Goal: Task Accomplishment & Management: Complete application form

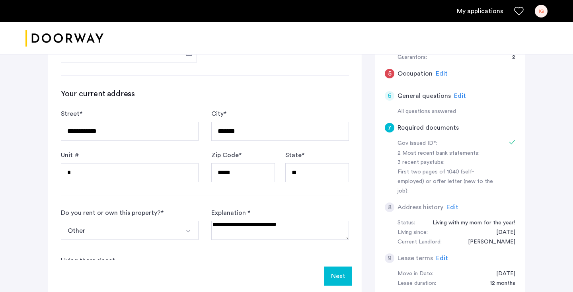
scroll to position [266, 0]
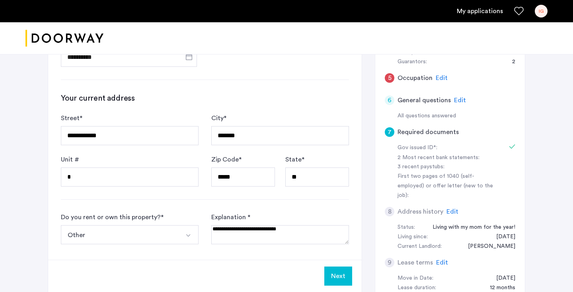
click at [506, 139] on div "7 Required documents" at bounding box center [450, 132] width 131 height 22
click at [506, 143] on div at bounding box center [508, 148] width 14 height 10
click at [417, 146] on div "Gov issued ID*:" at bounding box center [447, 148] width 100 height 10
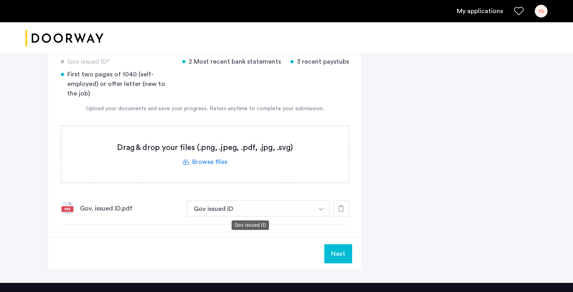
scroll to position [717, 0]
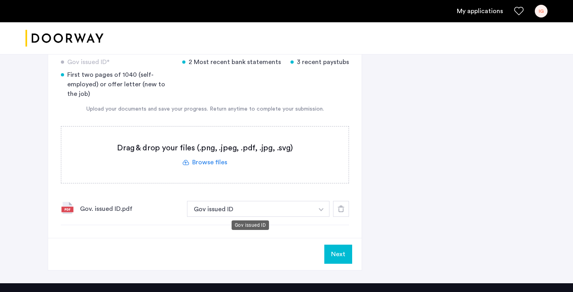
click at [288, 211] on button "Gov issued ID" at bounding box center [250, 209] width 127 height 16
click at [324, 210] on button "button" at bounding box center [321, 209] width 16 height 16
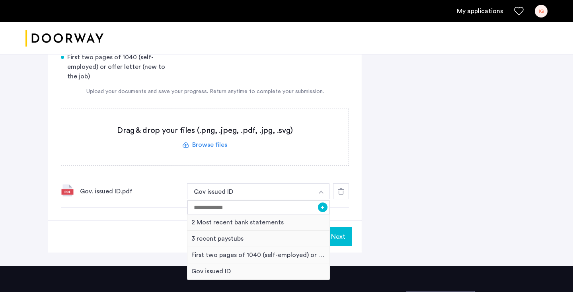
scroll to position [742, 0]
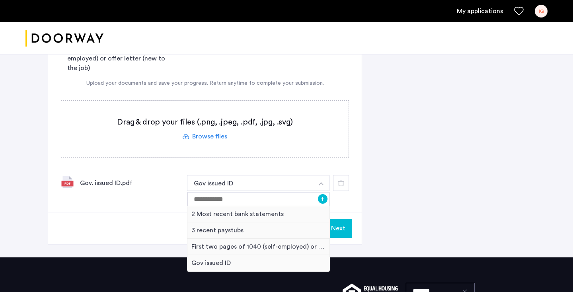
click at [324, 185] on button "button" at bounding box center [321, 183] width 16 height 16
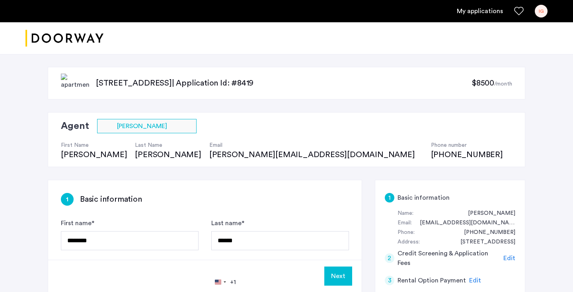
scroll to position [0, 0]
copy div "Abdullah Last Name Shikder"
drag, startPoint x: 55, startPoint y: 152, endPoint x: 129, endPoint y: 153, distance: 74.8
click at [129, 154] on div "Agent Select agent × Abdullah Shikder First Name Abdullah Last Name Shikder Ema…" at bounding box center [286, 139] width 477 height 55
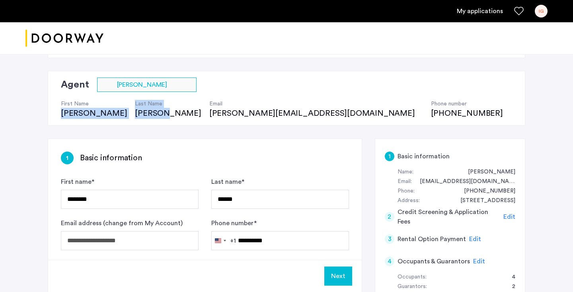
scroll to position [43, 0]
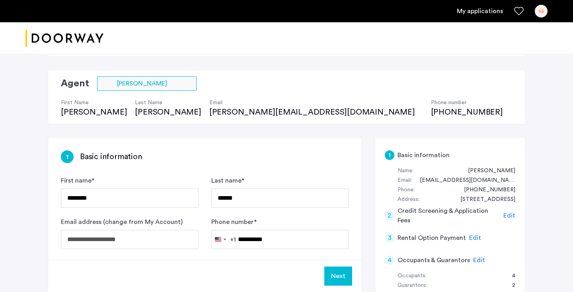
click at [491, 97] on div "Agent Select agent × Abdullah Shikder First Name Abdullah Last Name Shikder Ema…" at bounding box center [286, 97] width 477 height 55
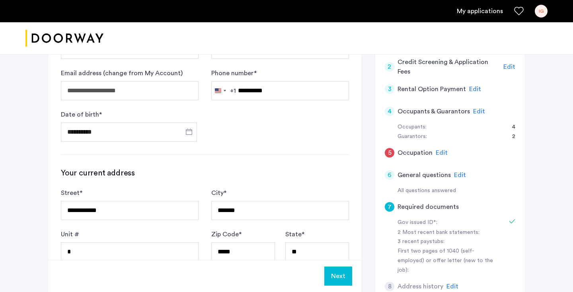
scroll to position [169, 0]
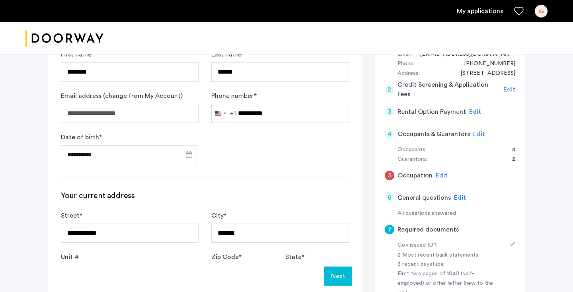
click at [505, 88] on span "Edit" at bounding box center [509, 89] width 12 height 6
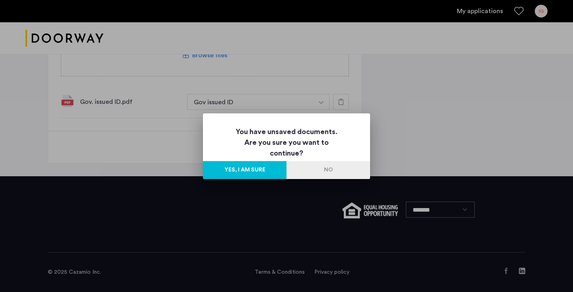
click at [260, 171] on button "Yes, I am sure" at bounding box center [245, 170] width 84 height 18
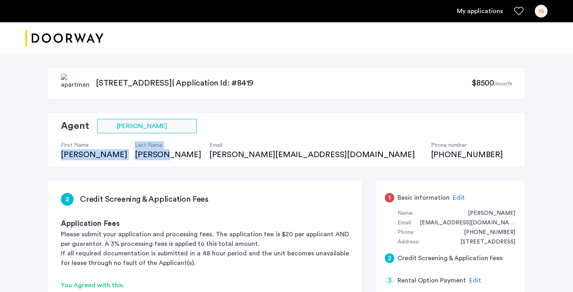
drag, startPoint x: 61, startPoint y: 154, endPoint x: 128, endPoint y: 154, distance: 66.8
click at [128, 154] on div "First Name Abdullah Last Name Shikder Email dan@doorway.nyc Phone number (929) …" at bounding box center [286, 146] width 450 height 27
copy div "Abdullah Last Name Shikder"
click at [362, 118] on div "Agent Select agent × Abdullah Shikder First Name Abdullah Last Name Shikder Ema…" at bounding box center [286, 139] width 477 height 55
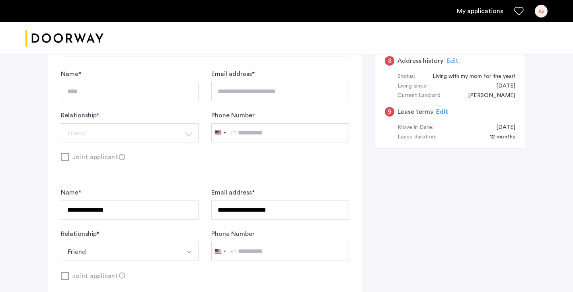
scroll to position [429, 0]
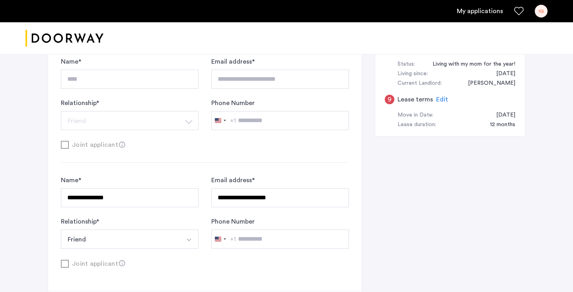
click at [151, 244] on button "Friend" at bounding box center [120, 239] width 119 height 19
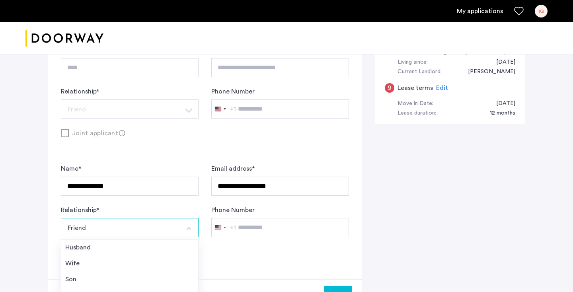
scroll to position [442, 0]
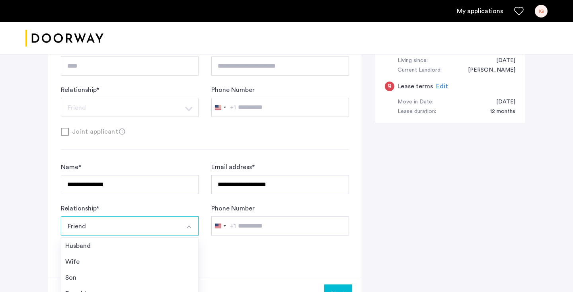
click at [155, 233] on button "Friend" at bounding box center [120, 225] width 119 height 19
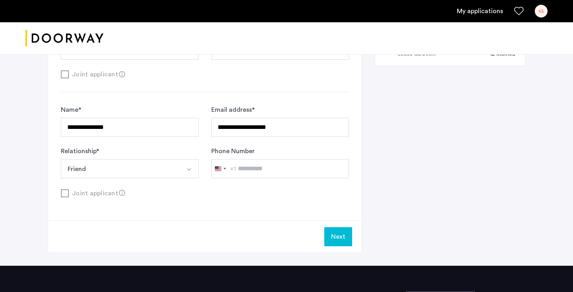
scroll to position [501, 0]
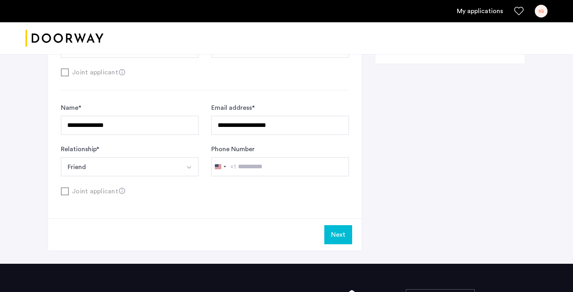
click at [132, 167] on button "Friend" at bounding box center [120, 166] width 119 height 19
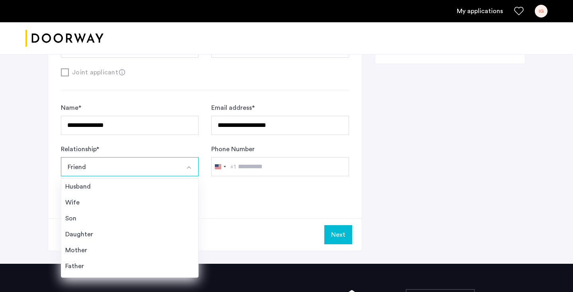
scroll to position [0, 0]
click at [249, 233] on div "Next" at bounding box center [205, 234] width 314 height 32
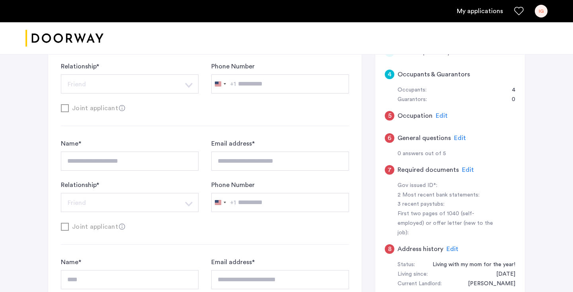
scroll to position [228, 0]
click at [441, 113] on span "Edit" at bounding box center [442, 116] width 12 height 6
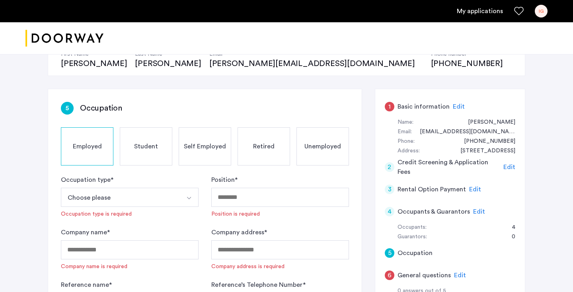
scroll to position [79, 0]
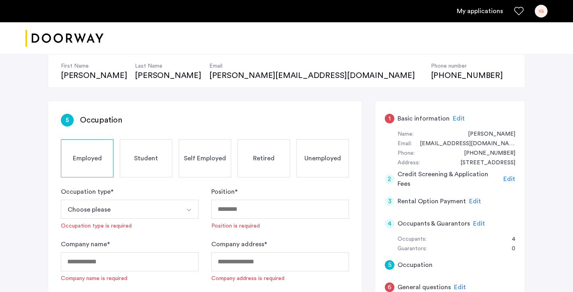
click at [140, 161] on span "Student" at bounding box center [146, 159] width 24 height 10
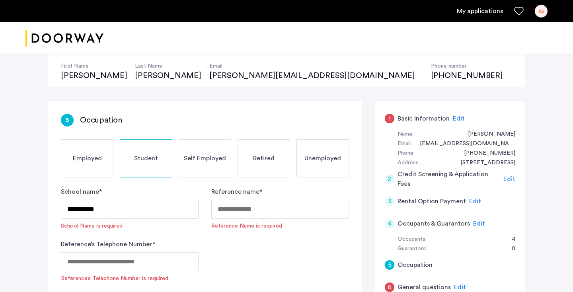
scroll to position [127, 0]
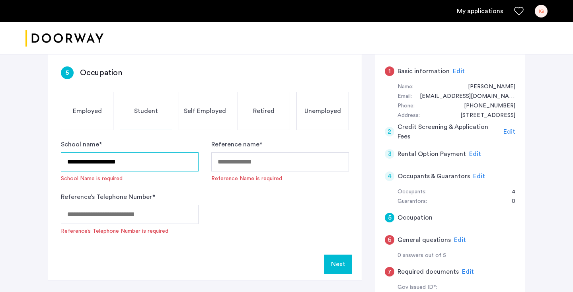
type input "**********"
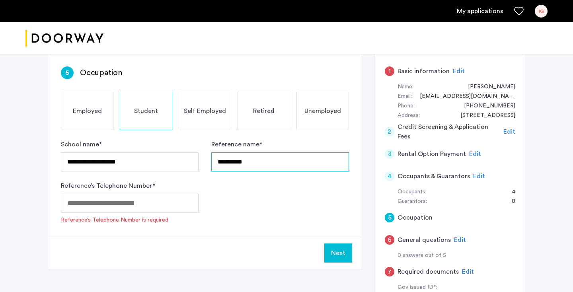
type input "*********"
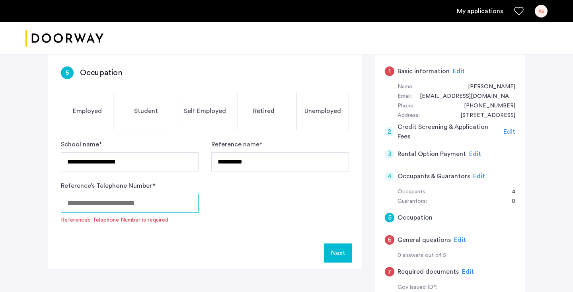
paste input "**********"
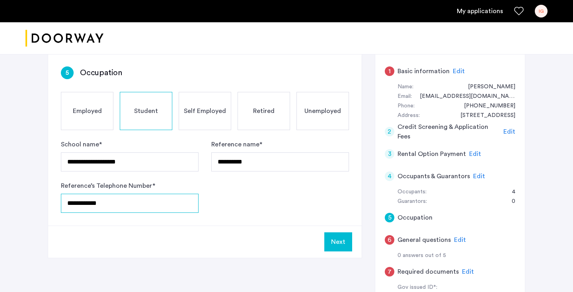
type input "**********"
click at [329, 232] on div "Next" at bounding box center [205, 242] width 314 height 32
click at [337, 240] on button "Next" at bounding box center [338, 241] width 28 height 19
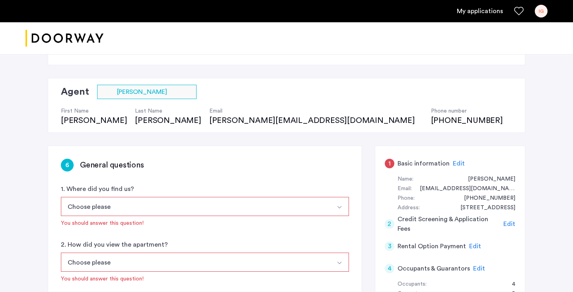
scroll to position [49, 0]
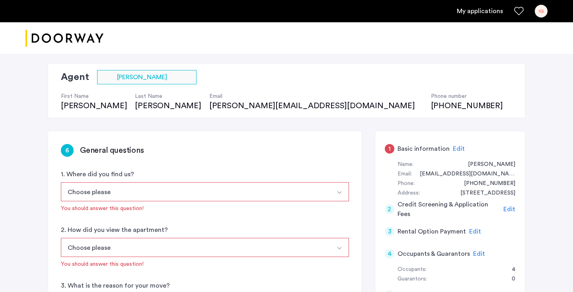
click at [265, 187] on button "Choose please" at bounding box center [195, 191] width 269 height 19
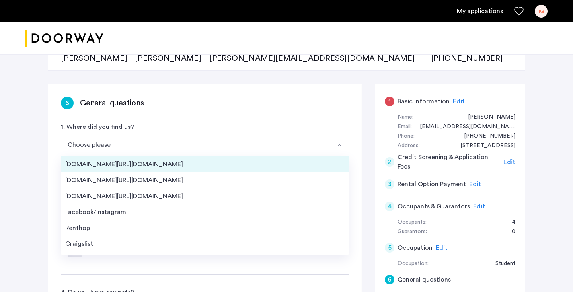
scroll to position [0, 0]
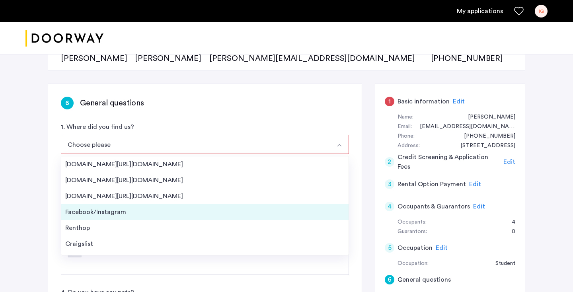
click at [239, 214] on div "Facebook/Instagram" at bounding box center [204, 212] width 279 height 10
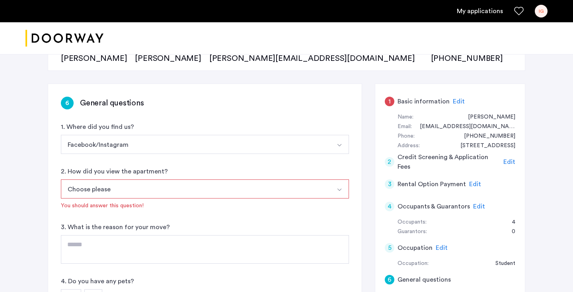
click at [234, 193] on button "Choose please" at bounding box center [195, 188] width 269 height 19
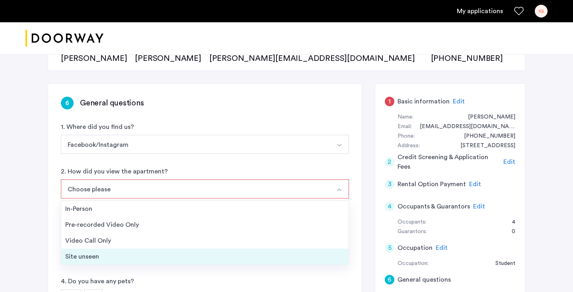
scroll to position [100, 0]
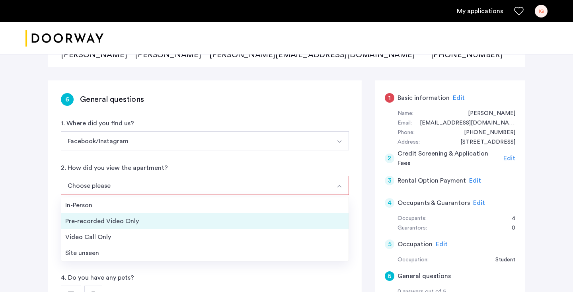
drag, startPoint x: 225, startPoint y: 231, endPoint x: 224, endPoint y: 218, distance: 12.8
click at [224, 219] on ul "In-Person Pre-recorded Video Only Video Call Only Site unseen" at bounding box center [205, 229] width 288 height 64
click at [220, 219] on div "Pre-recorded Video Only" at bounding box center [204, 221] width 279 height 10
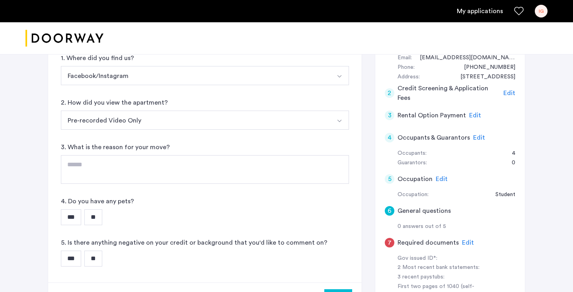
scroll to position [170, 0]
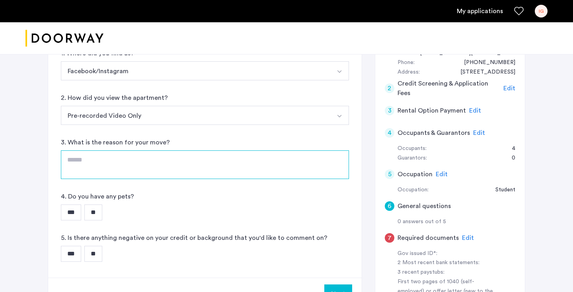
click at [214, 177] on textarea at bounding box center [205, 164] width 288 height 29
type textarea "**********"
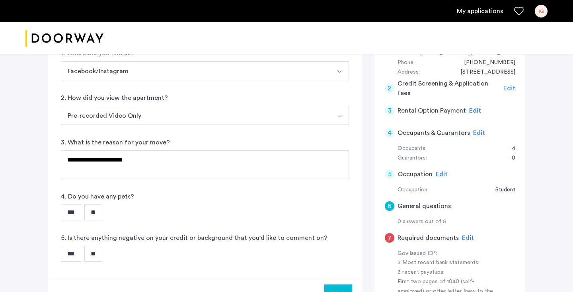
click at [102, 209] on input "**" at bounding box center [93, 213] width 18 height 16
click at [101, 257] on input "**" at bounding box center [93, 254] width 18 height 16
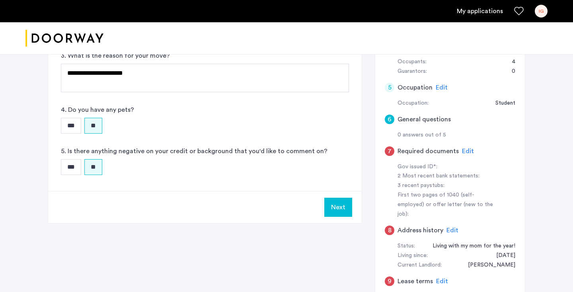
scroll to position [323, 0]
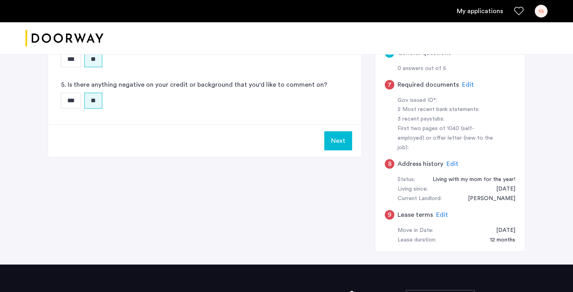
click at [344, 142] on button "Next" at bounding box center [338, 140] width 28 height 19
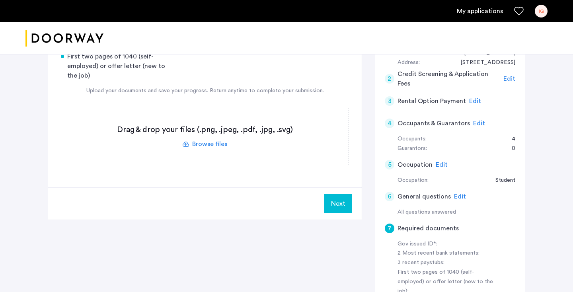
scroll to position [173, 0]
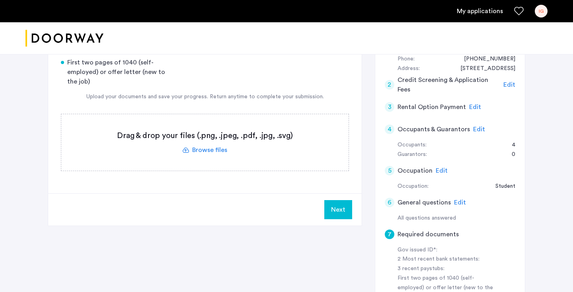
click at [476, 134] on div "4 Occupants & Guarantors Edit" at bounding box center [450, 129] width 131 height 22
click at [476, 132] on div "Edit" at bounding box center [479, 130] width 12 height 10
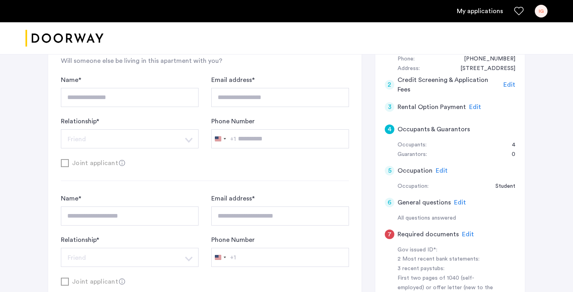
type input "**********"
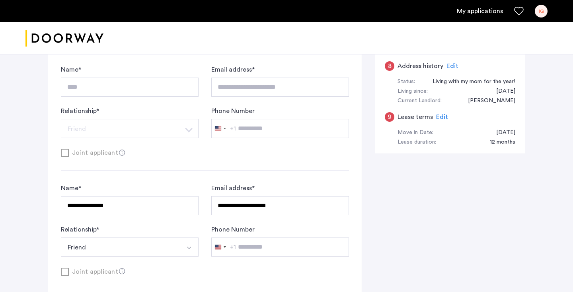
scroll to position [461, 0]
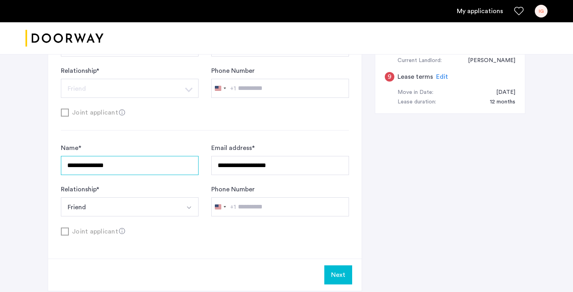
click at [160, 172] on input "**********" at bounding box center [130, 165] width 138 height 19
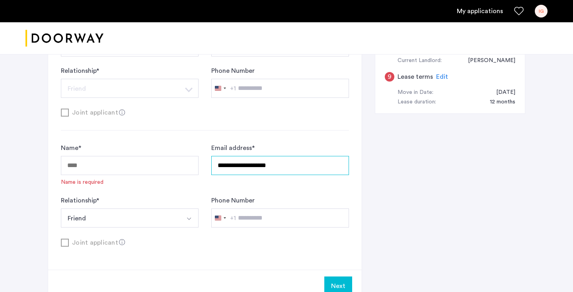
click at [249, 166] on input "**********" at bounding box center [280, 165] width 138 height 19
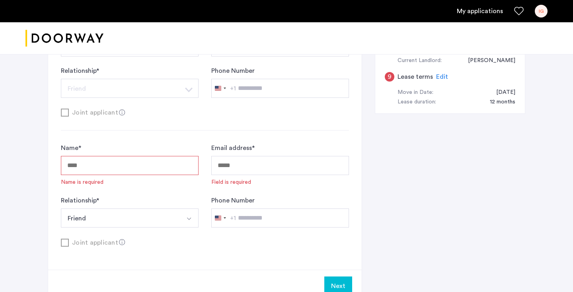
click at [117, 214] on button "Friend" at bounding box center [120, 217] width 119 height 19
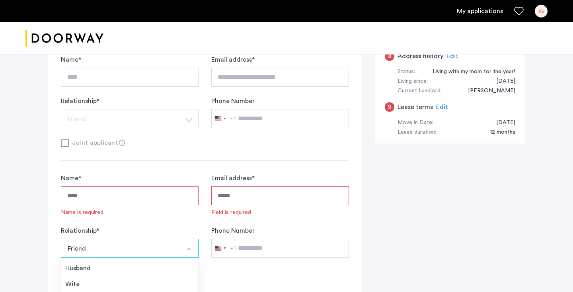
click at [152, 142] on div "Joint applicant" at bounding box center [205, 143] width 288 height 10
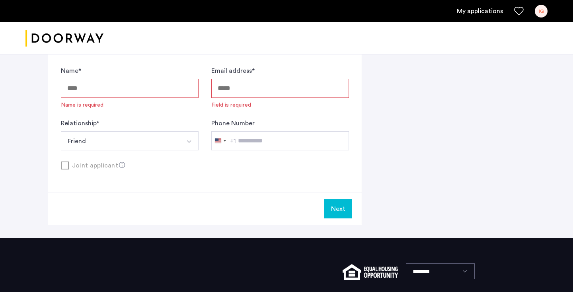
click at [345, 212] on button "Next" at bounding box center [338, 208] width 28 height 19
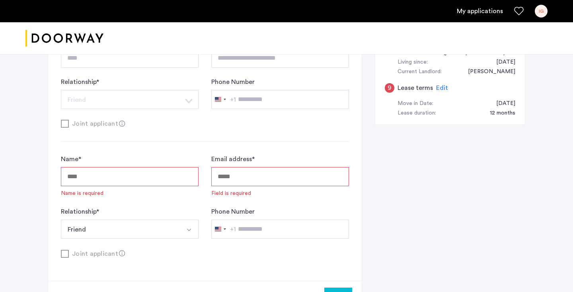
scroll to position [450, 0]
click at [154, 183] on input "Name *" at bounding box center [130, 176] width 138 height 19
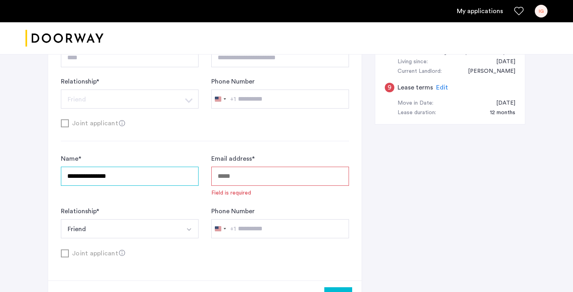
type input "**********"
click at [268, 174] on input "Email address *" at bounding box center [280, 176] width 138 height 19
type input "*"
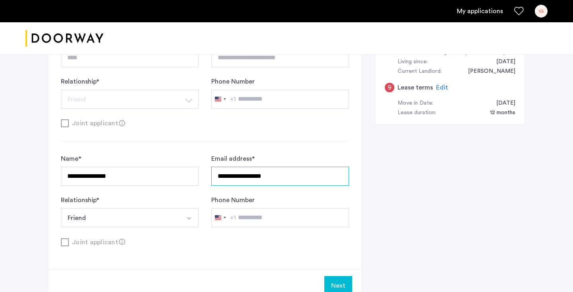
type input "**********"
click at [146, 217] on button "Friend" at bounding box center [120, 217] width 119 height 19
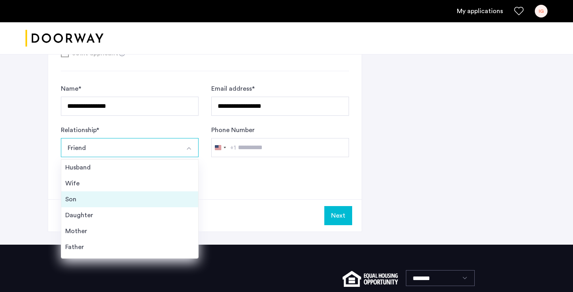
scroll to position [4, 0]
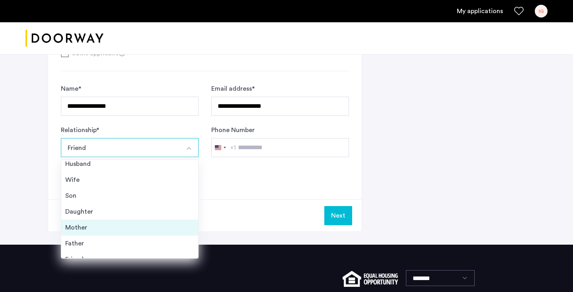
click at [127, 227] on div "Mother" at bounding box center [129, 228] width 129 height 10
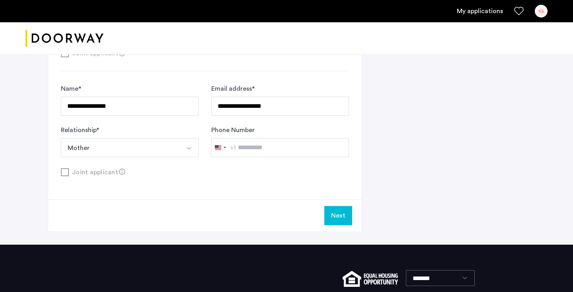
click at [271, 142] on input "**********" at bounding box center [280, 147] width 138 height 19
click at [269, 153] on input "**********" at bounding box center [280, 147] width 138 height 19
click at [260, 150] on input "**********" at bounding box center [280, 147] width 138 height 19
click at [339, 213] on button "Next" at bounding box center [338, 215] width 28 height 19
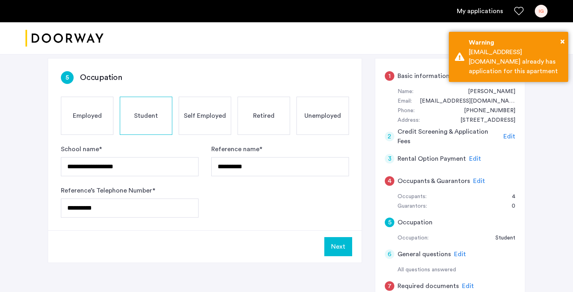
scroll to position [134, 0]
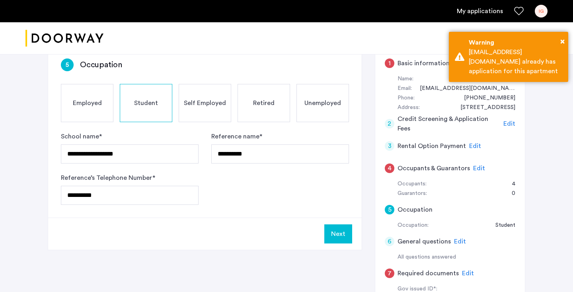
click at [338, 232] on button "Next" at bounding box center [338, 233] width 28 height 19
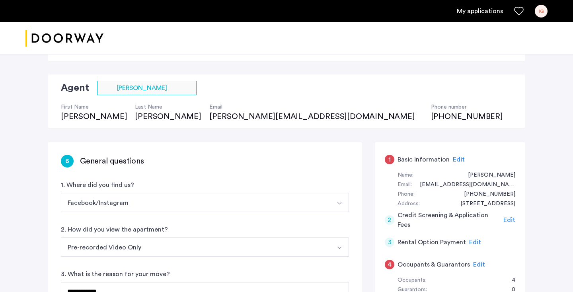
scroll to position [74, 0]
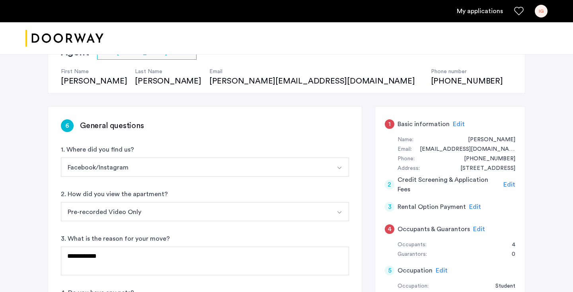
click at [458, 123] on span "Edit" at bounding box center [459, 124] width 12 height 6
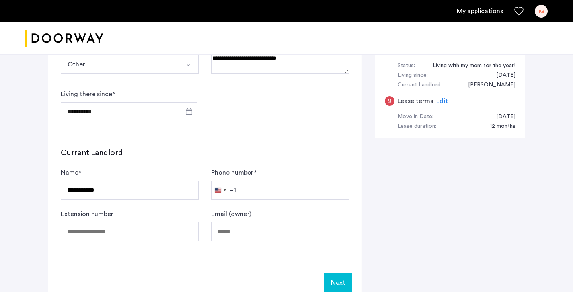
scroll to position [517, 0]
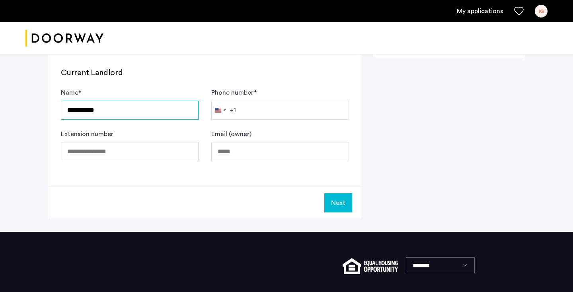
click at [142, 111] on input "**********" at bounding box center [130, 110] width 138 height 19
type input "**********"
click at [330, 203] on button "Next" at bounding box center [338, 202] width 28 height 19
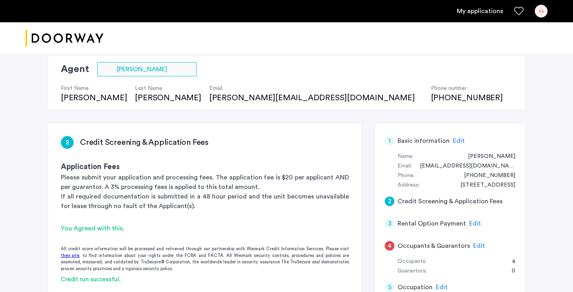
scroll to position [72, 0]
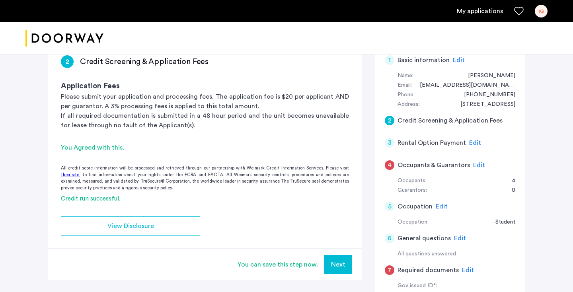
click at [387, 166] on div "4" at bounding box center [390, 165] width 10 height 10
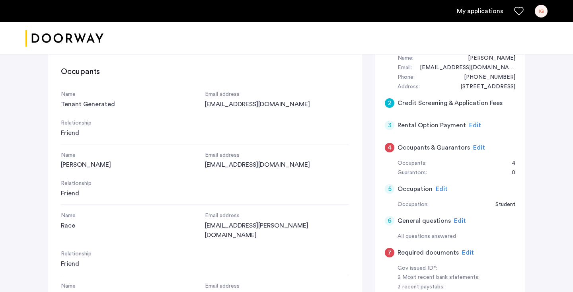
scroll to position [154, 0]
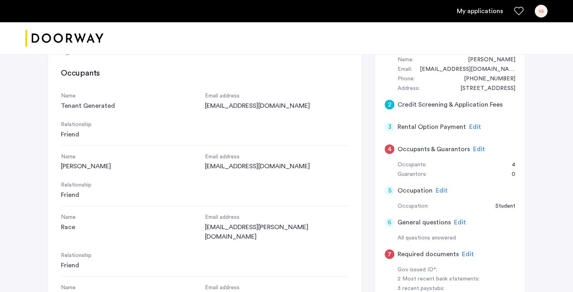
click at [342, 244] on div "1 Basic information Edit First name Isabella Last name Geskos Email address ige…" at bounding box center [205, 224] width 314 height 394
click at [390, 189] on div "5" at bounding box center [390, 191] width 10 height 10
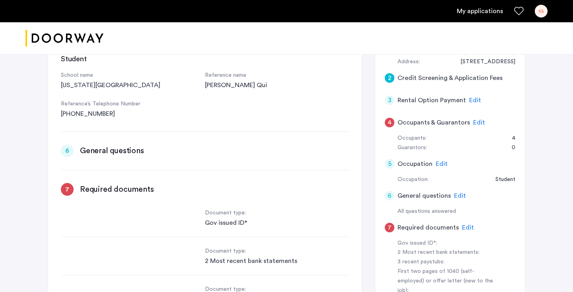
scroll to position [0, 0]
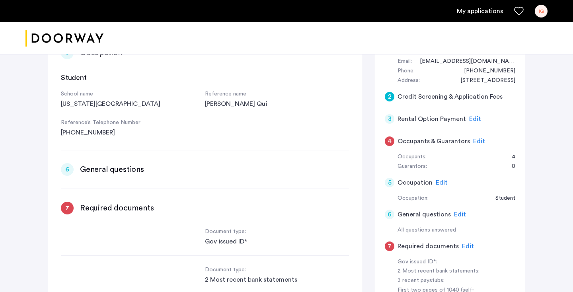
click at [390, 140] on div "4" at bounding box center [390, 141] width 10 height 10
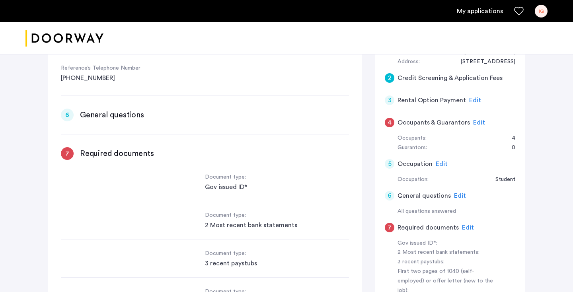
scroll to position [229, 0]
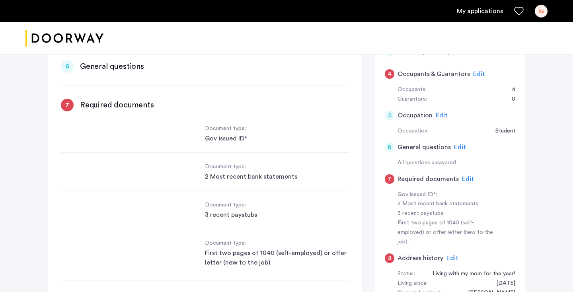
click at [463, 176] on span "Edit" at bounding box center [468, 179] width 12 height 6
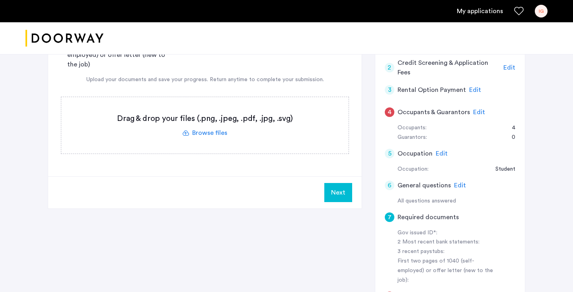
click at [388, 112] on div "4" at bounding box center [390, 112] width 10 height 10
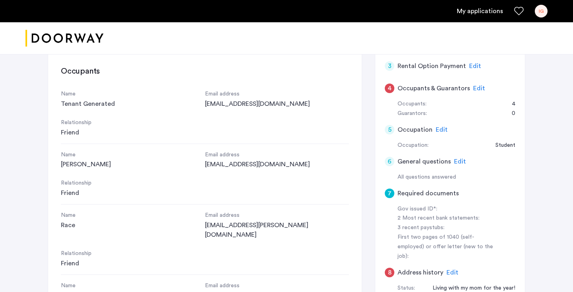
scroll to position [232, 0]
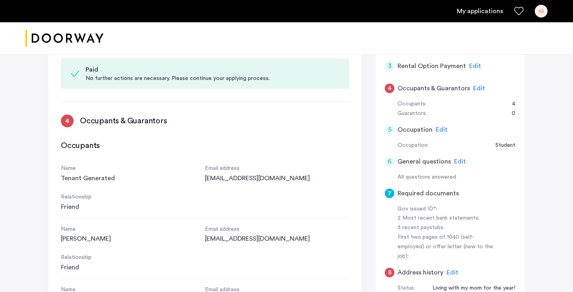
click at [69, 115] on div "4" at bounding box center [67, 121] width 13 height 13
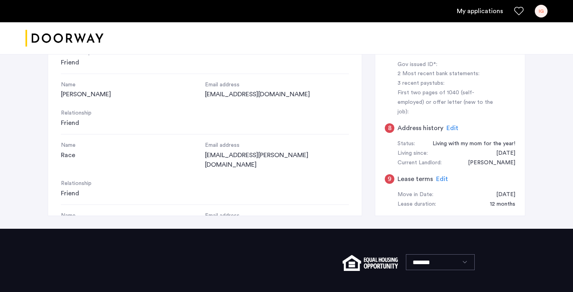
scroll to position [355, 0]
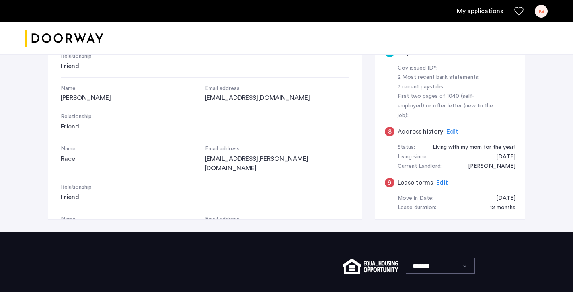
click at [450, 129] on span "Edit" at bounding box center [452, 132] width 12 height 6
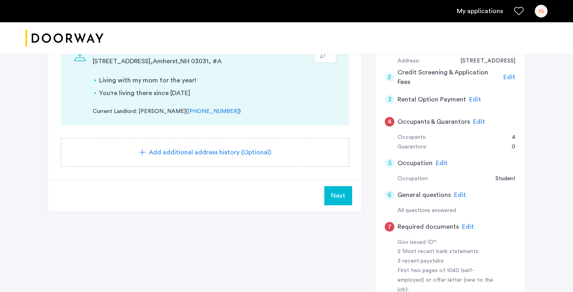
scroll to position [238, 0]
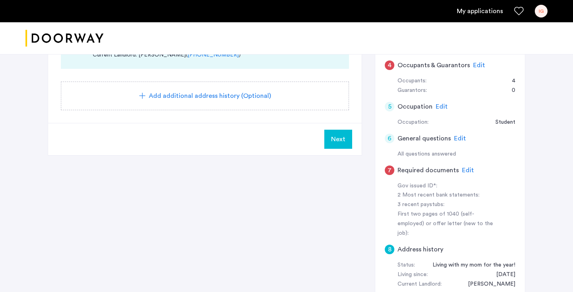
click at [390, 166] on div "7" at bounding box center [390, 171] width 10 height 10
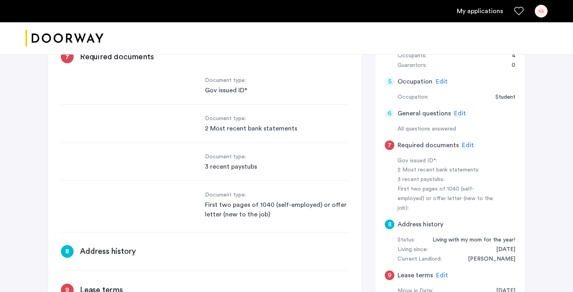
scroll to position [253, 0]
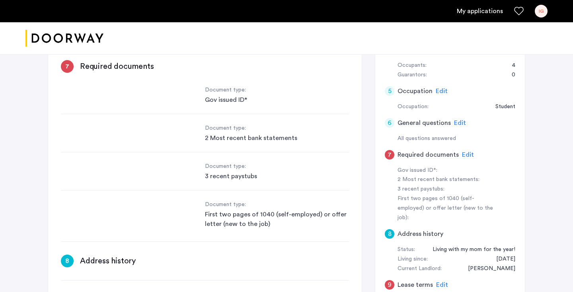
click at [464, 152] on span "Edit" at bounding box center [468, 155] width 12 height 6
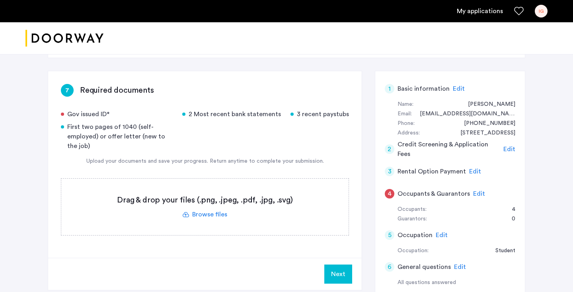
scroll to position [111, 0]
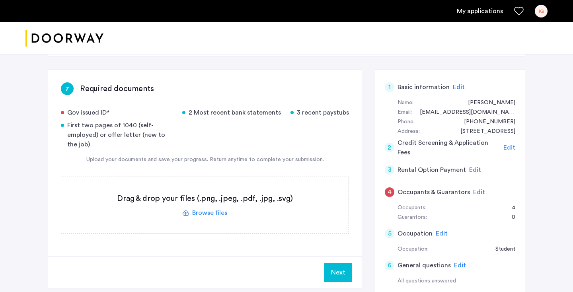
click at [266, 193] on label at bounding box center [204, 205] width 287 height 56
click at [0, 0] on input "file" at bounding box center [0, 0] width 0 height 0
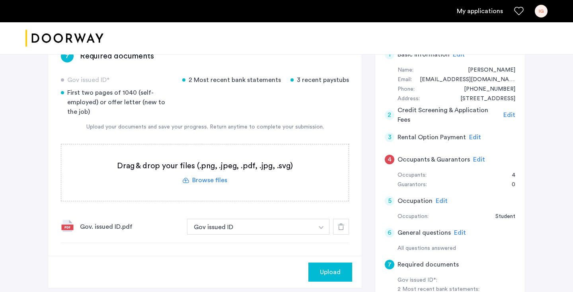
scroll to position [181, 0]
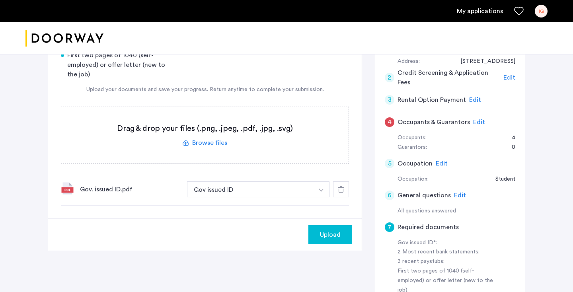
click at [214, 138] on label at bounding box center [204, 135] width 287 height 56
click at [0, 0] on input "file" at bounding box center [0, 0] width 0 height 0
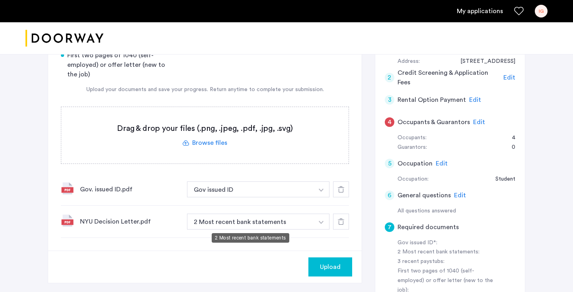
click at [292, 222] on button "2 Most recent bank statements" at bounding box center [250, 222] width 127 height 16
click at [320, 192] on img "button" at bounding box center [321, 190] width 5 height 3
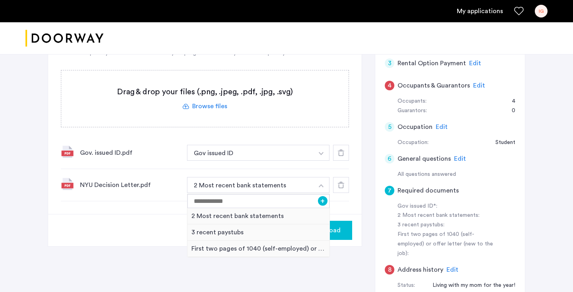
scroll to position [220, 0]
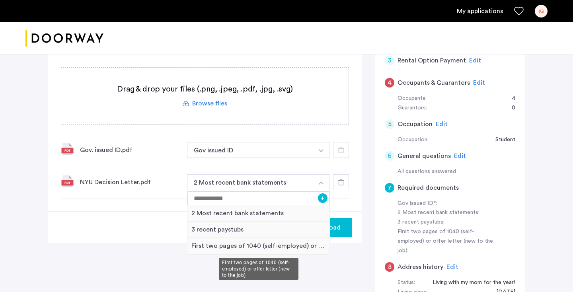
click at [306, 248] on div "First two pages of 1040 (self-employed) or offer letter (new to the job)" at bounding box center [258, 246] width 142 height 16
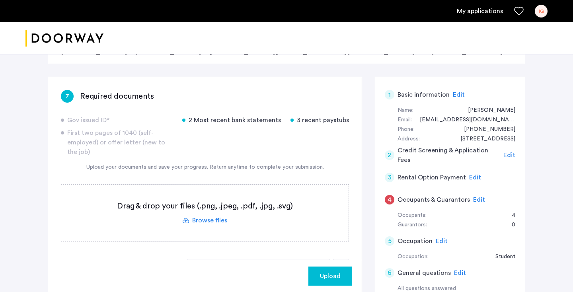
scroll to position [92, 0]
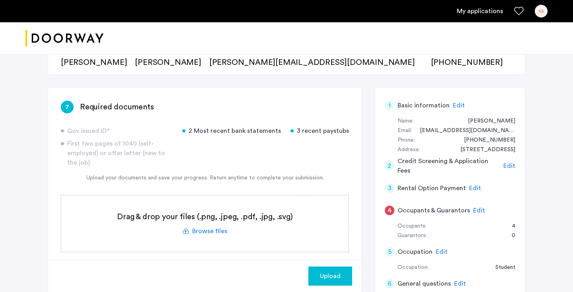
click at [294, 157] on div "Gov issued ID* 2 Most recent bank statements 3 recent paystubs First two pages …" at bounding box center [205, 146] width 288 height 41
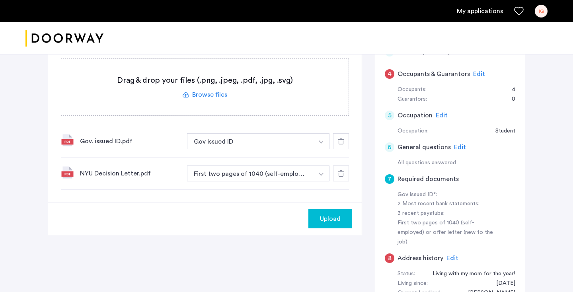
scroll to position [288, 0]
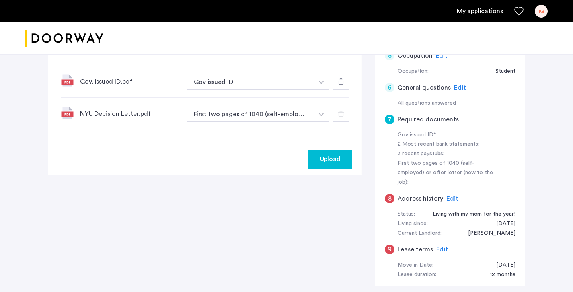
click at [452, 195] on span "Edit" at bounding box center [452, 198] width 12 height 6
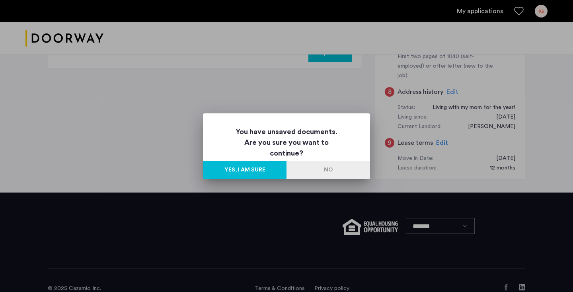
click at [326, 170] on button "No" at bounding box center [328, 170] width 84 height 18
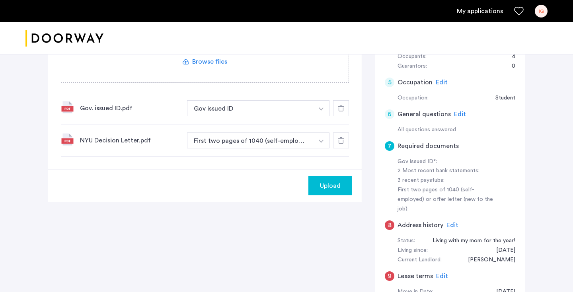
scroll to position [200, 0]
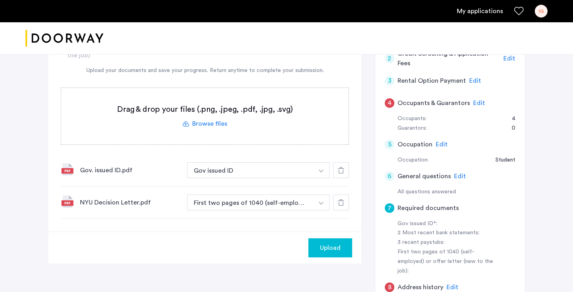
click at [200, 129] on label at bounding box center [204, 116] width 287 height 56
click at [0, 0] on input "file" at bounding box center [0, 0] width 0 height 0
click at [190, 119] on label at bounding box center [204, 116] width 287 height 56
click at [0, 0] on input "file" at bounding box center [0, 0] width 0 height 0
click at [207, 124] on label at bounding box center [204, 116] width 287 height 56
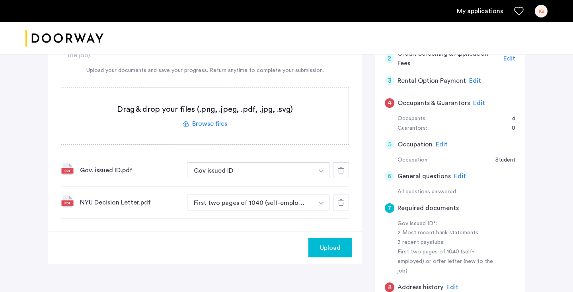
click at [0, 0] on input "file" at bounding box center [0, 0] width 0 height 0
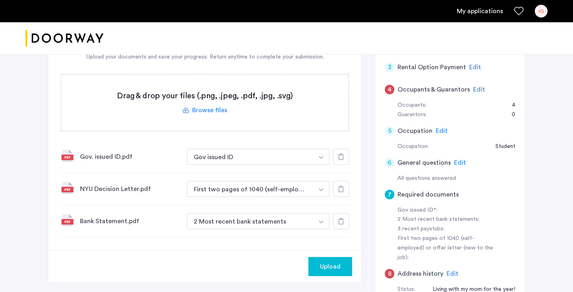
scroll to position [217, 0]
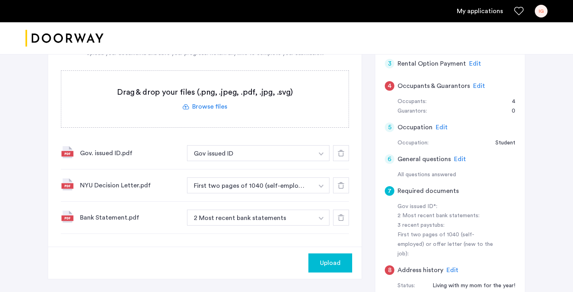
click at [322, 261] on span "Upload" at bounding box center [330, 263] width 21 height 10
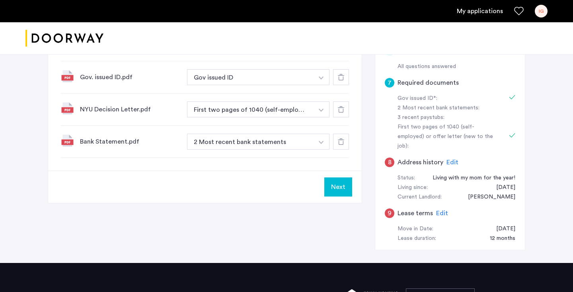
scroll to position [343, 0]
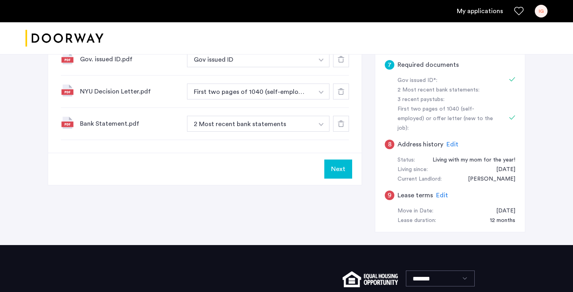
click at [339, 164] on button "Next" at bounding box center [338, 169] width 28 height 19
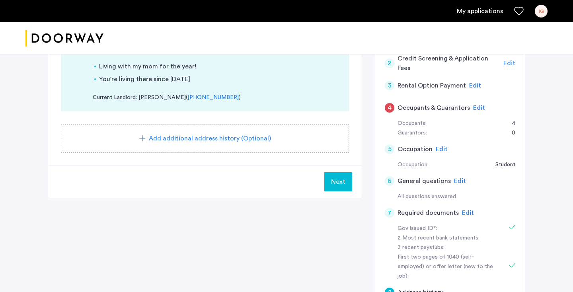
scroll to position [199, 0]
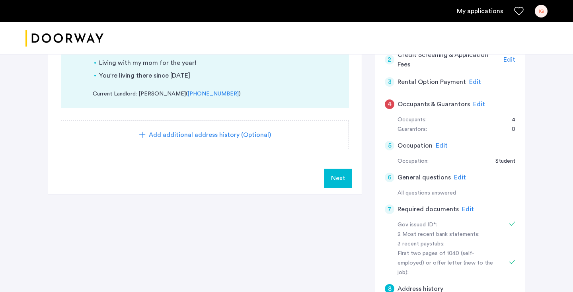
click at [337, 179] on span "Next" at bounding box center [338, 178] width 14 height 10
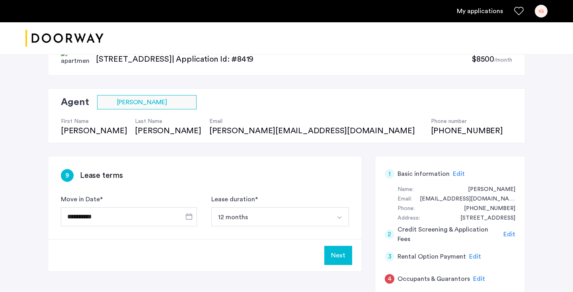
scroll to position [44, 0]
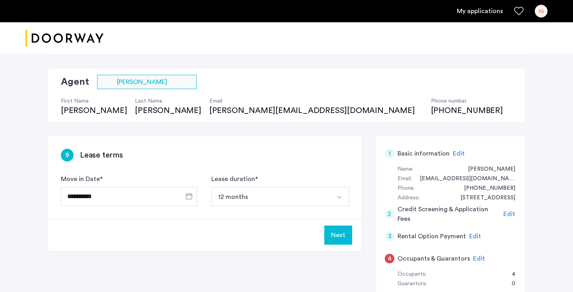
click at [343, 237] on button "Next" at bounding box center [338, 235] width 28 height 19
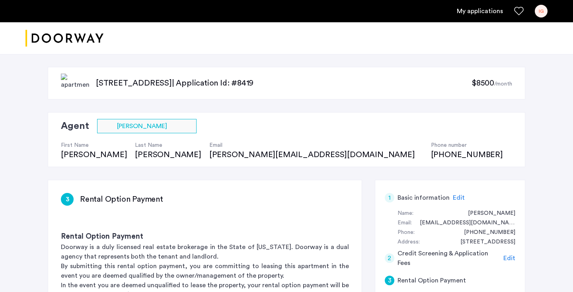
scroll to position [118, 0]
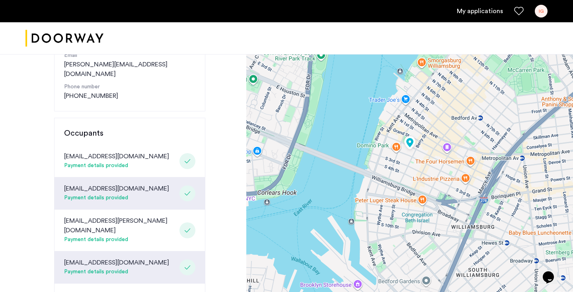
scroll to position [125, 0]
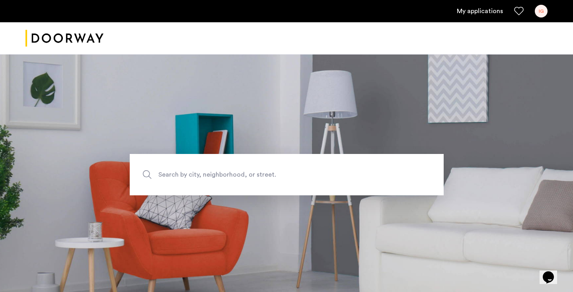
click at [542, 15] on div "IG" at bounding box center [541, 11] width 13 height 13
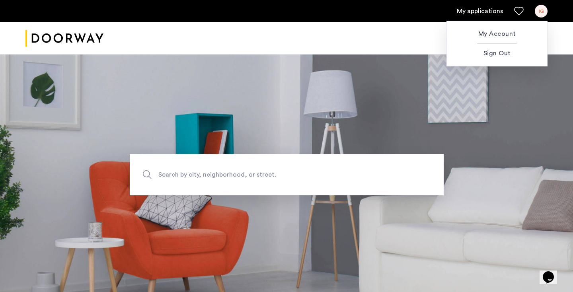
click at [480, 15] on div at bounding box center [286, 146] width 573 height 292
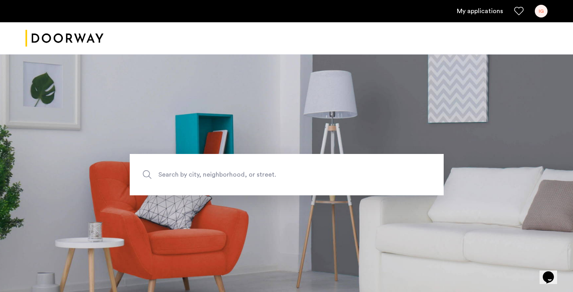
click at [480, 12] on link "My applications" at bounding box center [480, 11] width 46 height 10
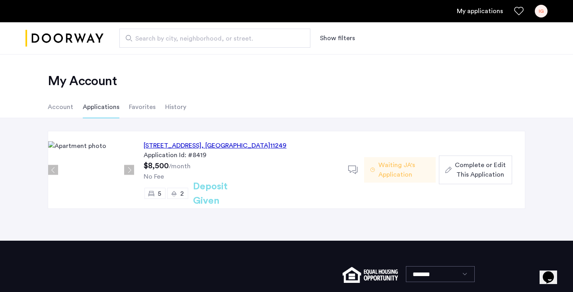
click at [473, 161] on span "Complete or Edit This Application" at bounding box center [480, 169] width 51 height 19
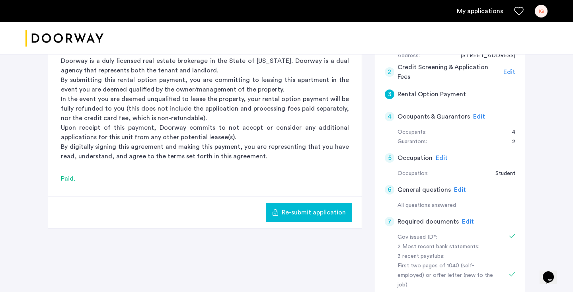
scroll to position [186, 0]
click at [465, 218] on span "Edit" at bounding box center [468, 221] width 12 height 6
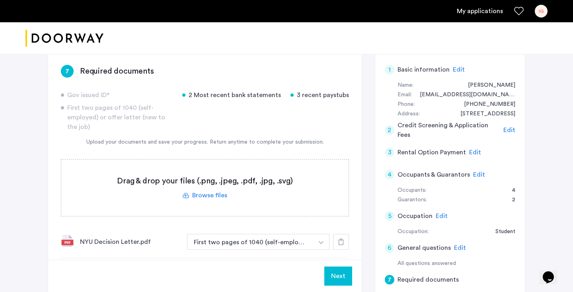
click at [197, 194] on label at bounding box center [204, 188] width 287 height 56
click at [0, 0] on input "file" at bounding box center [0, 0] width 0 height 0
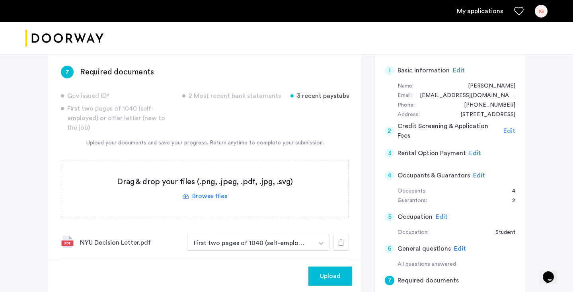
scroll to position [279, 0]
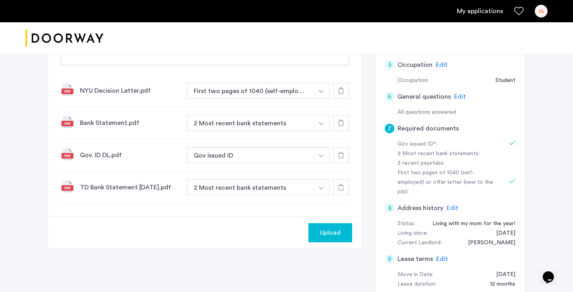
click at [322, 229] on span "Upload" at bounding box center [330, 233] width 21 height 10
